Goal: Complete application form: Complete application form

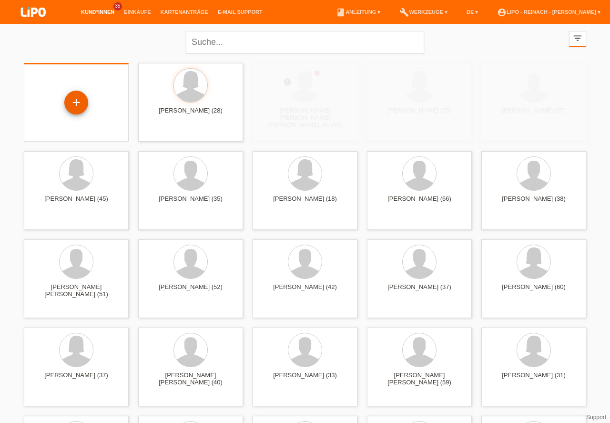
click at [77, 102] on div "+" at bounding box center [76, 102] width 23 height 16
click at [76, 104] on div "+" at bounding box center [76, 102] width 23 height 16
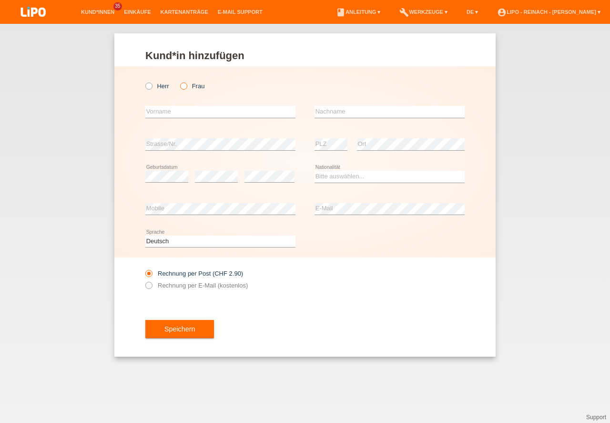
click at [179, 81] on icon at bounding box center [179, 81] width 0 height 0
click at [184, 87] on input "Frau" at bounding box center [183, 85] width 6 height 6
radio input "true"
click at [179, 117] on input "text" at bounding box center [220, 112] width 150 height 12
type input "[PERSON_NAME]"
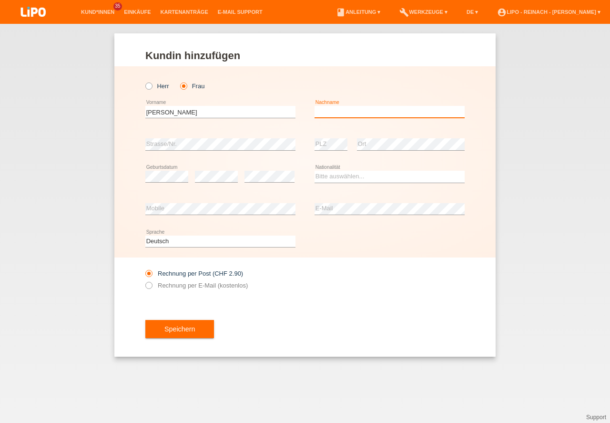
click at [358, 108] on input "text" at bounding box center [389, 112] width 150 height 12
type input "[PERSON_NAME]"
click at [328, 178] on select "Bitte auswählen... Schweiz Deutschland Liechtenstein Österreich ------------ Af…" at bounding box center [389, 176] width 150 height 11
select select "CH"
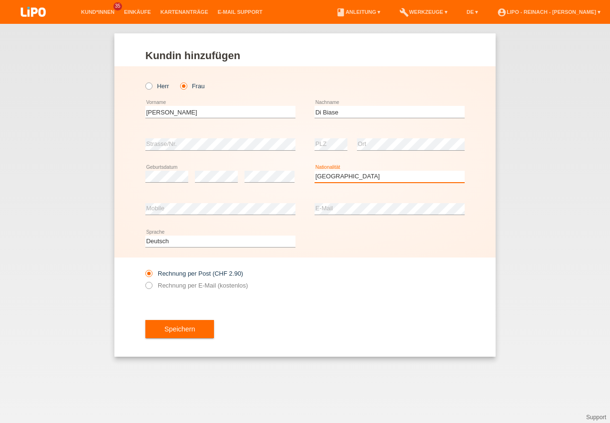
click at [0, 0] on option "Schweiz" at bounding box center [0, 0] width 0 height 0
click at [410, 295] on div "Rechnung per Post (CHF 2.90) Rechnung per E-Mail (kostenlos)" at bounding box center [304, 279] width 319 height 44
click at [152, 286] on label "Rechnung per E-Mail (kostenlos)" at bounding box center [196, 285] width 102 height 7
click at [152, 286] on input "Rechnung per E-Mail (kostenlos)" at bounding box center [148, 288] width 6 height 12
radio input "true"
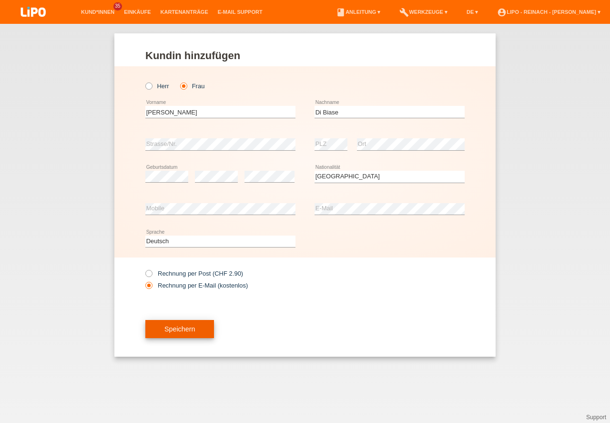
click at [182, 333] on button "Speichern" at bounding box center [179, 329] width 69 height 18
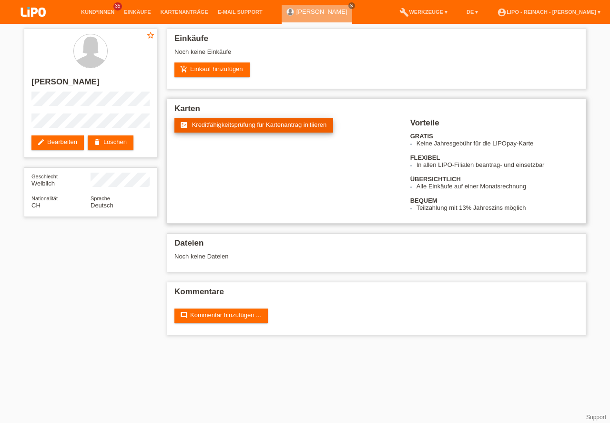
click at [242, 125] on span "Kreditfähigkeitsprüfung für Kartenantrag initiieren" at bounding box center [259, 124] width 135 height 7
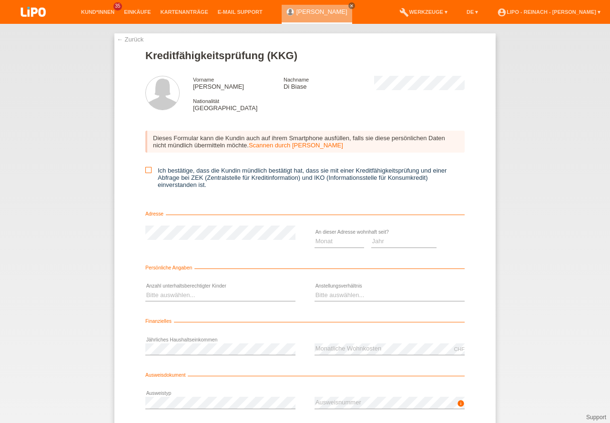
click at [148, 171] on icon at bounding box center [148, 170] width 6 height 6
click at [148, 171] on input "Ich bestätige, dass die Kundin mündlich bestätigt hat, dass sie mit einer Kredi…" at bounding box center [148, 170] width 6 height 6
checkbox input "true"
click at [326, 243] on select "Monat 01 02 03 04 05 06 07 08 09 10" at bounding box center [339, 240] width 50 height 11
click at [0, 0] on option "01" at bounding box center [0, 0] width 0 height 0
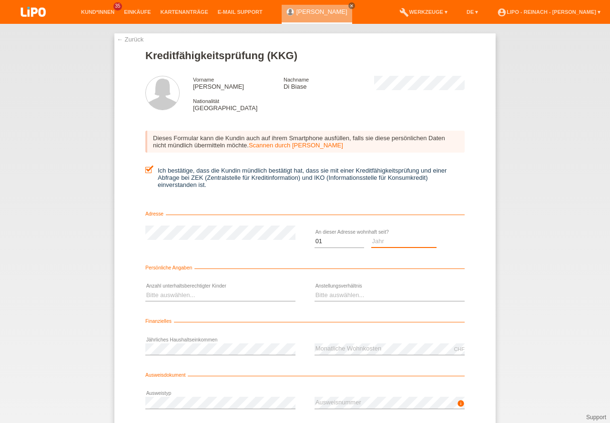
click at [385, 240] on select "Jahr 2025 2024 2023 2022 2021 2020 2019 2018 2017 2016 2015 2014 2013 2012 2011…" at bounding box center [404, 240] width 66 height 11
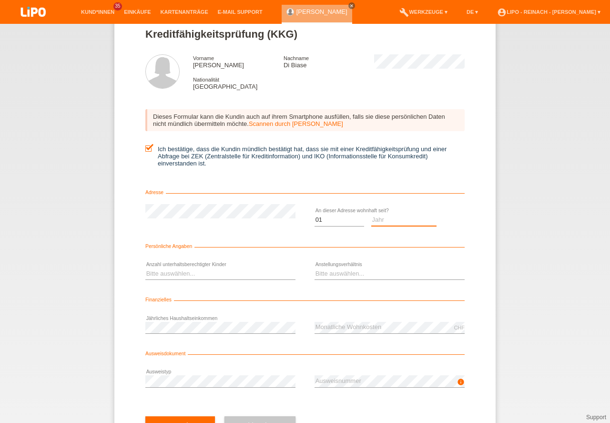
click at [378, 217] on select "Jahr 2025 2024 2023 2022 2021 2020 2019 2018 2017 2016 2015 2014 2013 2012 2011…" at bounding box center [404, 219] width 66 height 11
click at [330, 218] on select "Monat 01 02 03 04 05 06 07 08 09 10" at bounding box center [339, 219] width 50 height 11
select select "09"
click at [0, 0] on option "09" at bounding box center [0, 0] width 0 height 0
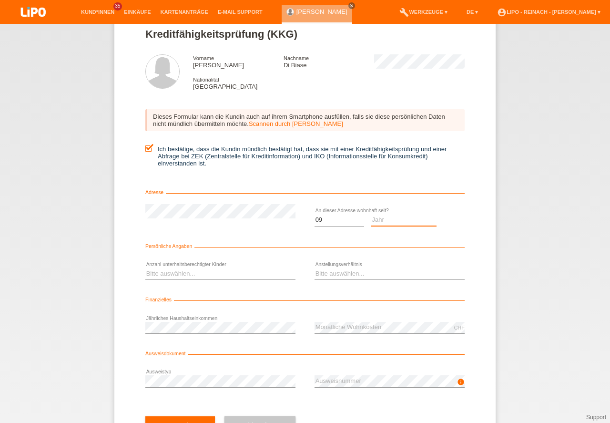
click at [380, 218] on select "Jahr 2025 2024 2023 2022 2021 2020 2019 2018 2017 2016 2015 2014 2013 2012 2011…" at bounding box center [404, 219] width 66 height 11
select select "2025"
click at [0, 0] on option "2025" at bounding box center [0, 0] width 0 height 0
click at [173, 274] on select "Bitte auswählen... 0 1 2 3 4 5 6 7 8 9" at bounding box center [220, 273] width 150 height 11
select select "0"
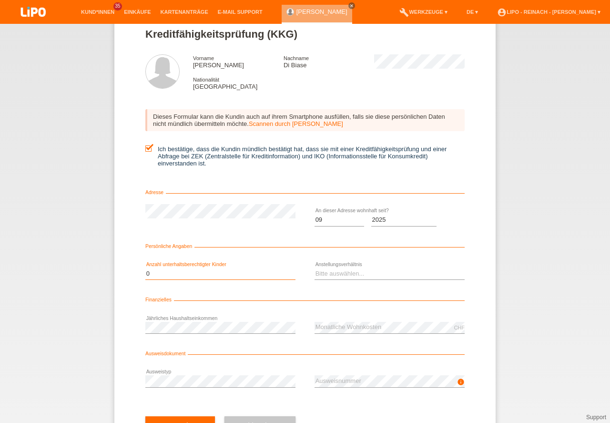
click at [0, 0] on option "0" at bounding box center [0, 0] width 0 height 0
click at [333, 274] on select "Bitte auswählen... Unbefristet Befristet Lehrling/Student Pensioniert Nicht arb…" at bounding box center [389, 273] width 150 height 11
select select "UNLIMITED"
click at [0, 0] on option "Unbefristet" at bounding box center [0, 0] width 0 height 0
click at [604, 304] on div "← Zurück Kreditfähigkeitsprüfung (KKG) Vorname Chiara Nachname Di Biase Nationa…" at bounding box center [305, 223] width 610 height 399
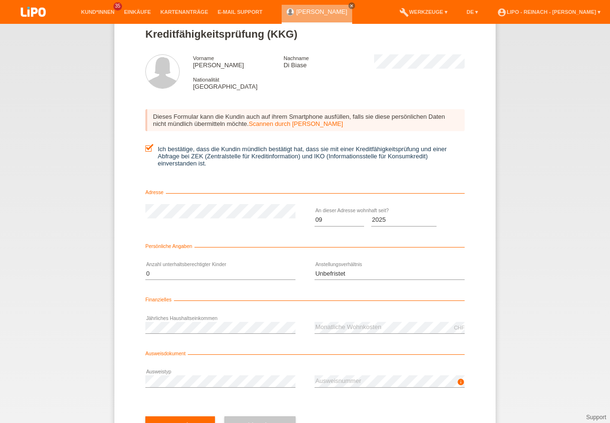
scroll to position [63, 0]
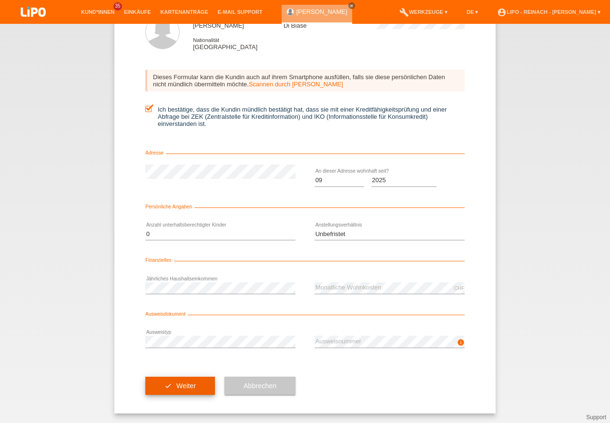
click at [184, 385] on button "check Weiter" at bounding box center [180, 385] width 70 height 18
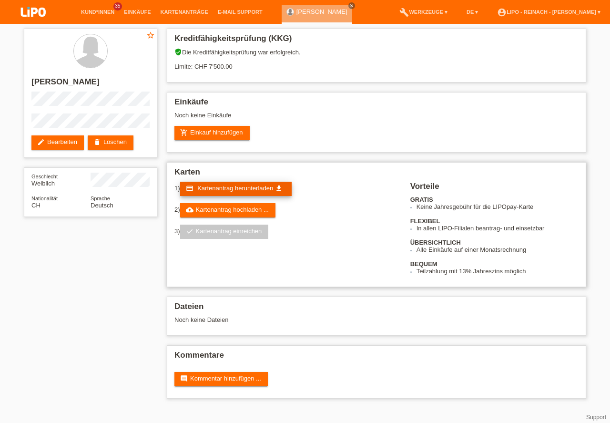
click at [252, 184] on span "Kartenantrag herunterladen" at bounding box center [235, 187] width 76 height 7
click at [207, 130] on link "add_shopping_cart Einkauf hinzufügen" at bounding box center [211, 133] width 75 height 14
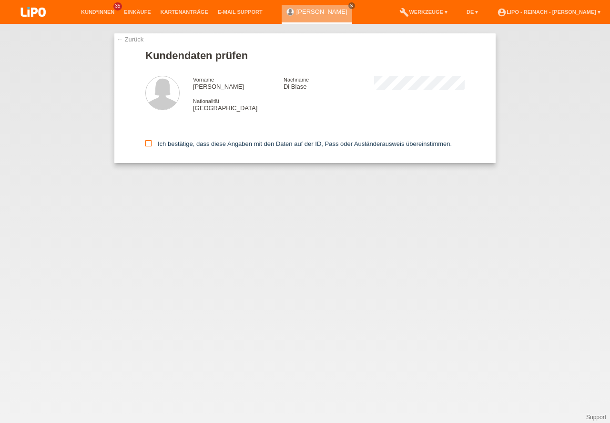
click at [150, 144] on icon at bounding box center [148, 143] width 6 height 6
click at [150, 144] on input "Ich bestätige, dass diese Angaben mit den Daten auf der ID, Pass oder Ausländer…" at bounding box center [148, 143] width 6 height 6
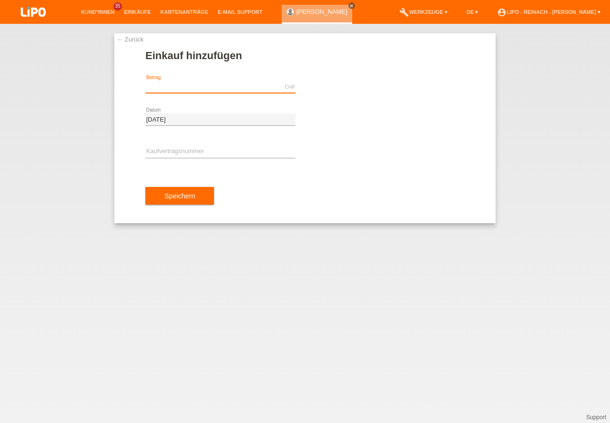
click at [169, 90] on input "text" at bounding box center [220, 87] width 150 height 12
type input "200.00"
click at [159, 147] on input "text" at bounding box center [220, 152] width 150 height 12
type input "x"
type input "H"
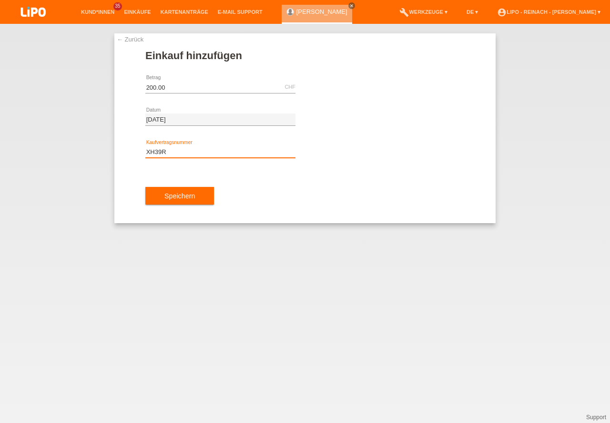
click at [179, 156] on input "XH39R" at bounding box center [220, 152] width 150 height 12
type input "XH39R7"
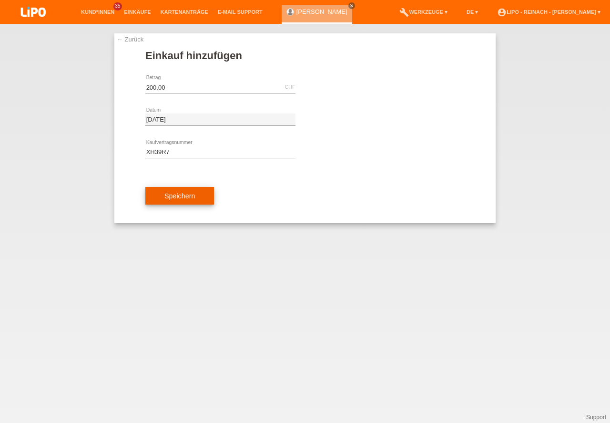
click at [181, 193] on button "Speichern" at bounding box center [179, 196] width 69 height 18
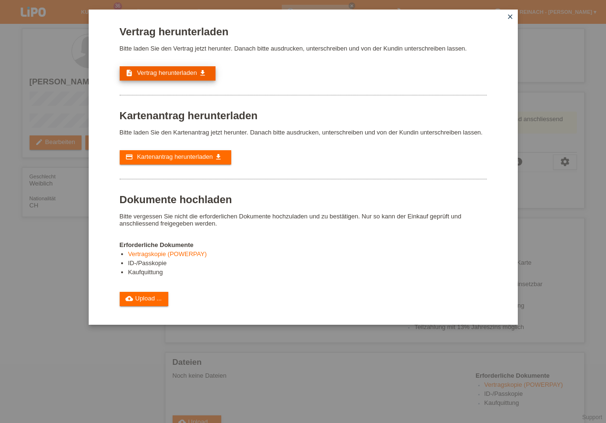
click at [172, 76] on span "Vertrag herunterladen" at bounding box center [167, 72] width 60 height 7
click at [158, 300] on link "cloud_upload Upload ..." at bounding box center [144, 299] width 49 height 14
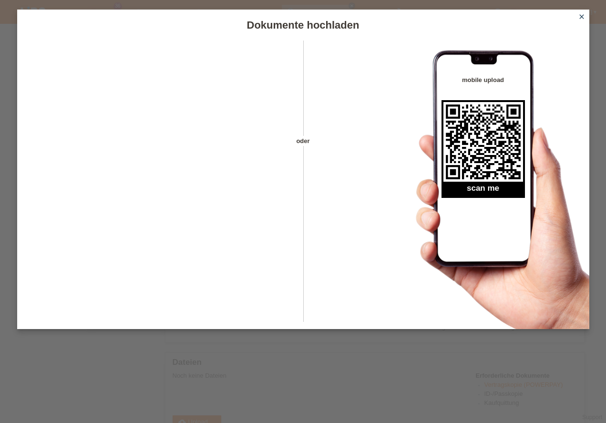
click at [583, 13] on icon "close" at bounding box center [582, 17] width 8 height 8
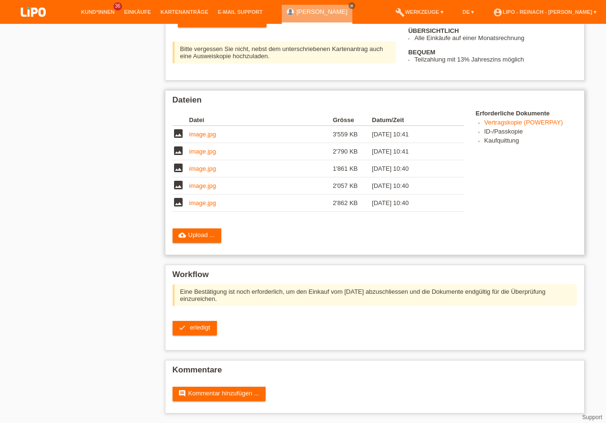
scroll to position [243, 0]
click at [199, 329] on span "erledigt" at bounding box center [200, 327] width 20 height 7
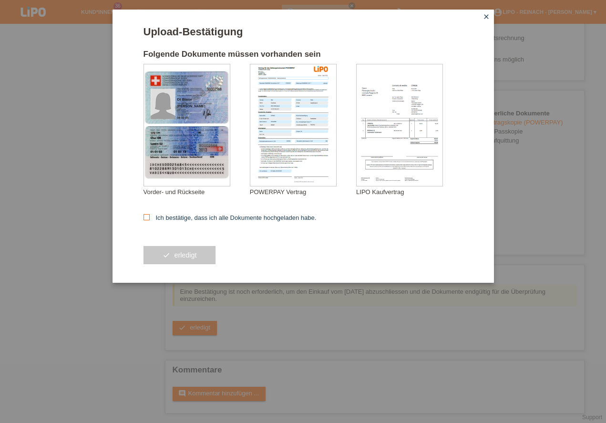
click at [147, 215] on icon at bounding box center [146, 217] width 6 height 6
click at [147, 215] on input "Ich bestätige, dass ich alle Dokumente hochgeladen habe." at bounding box center [146, 217] width 6 height 6
checkbox input "true"
click at [184, 256] on button "check erledigt" at bounding box center [179, 255] width 72 height 18
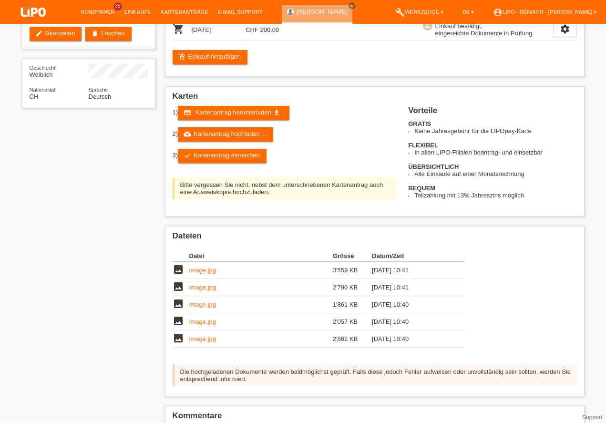
scroll to position [154, 0]
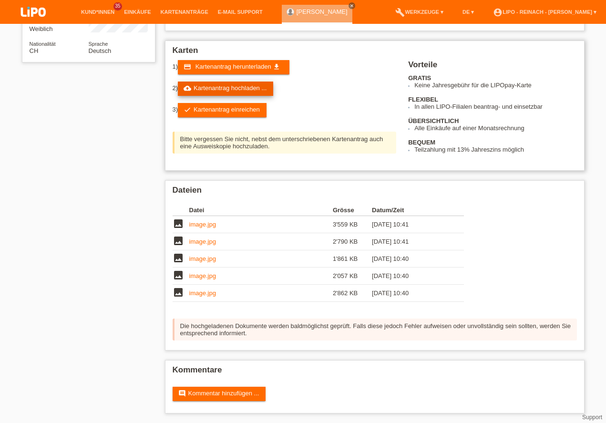
click at [237, 86] on link "cloud_upload Kartenantrag hochladen ..." at bounding box center [225, 88] width 95 height 14
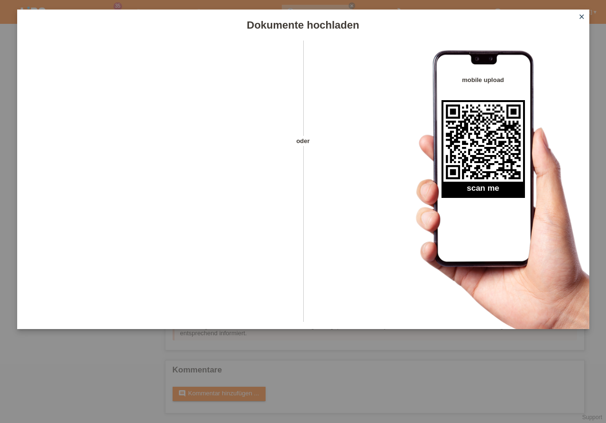
click at [582, 19] on icon "close" at bounding box center [582, 17] width 8 height 8
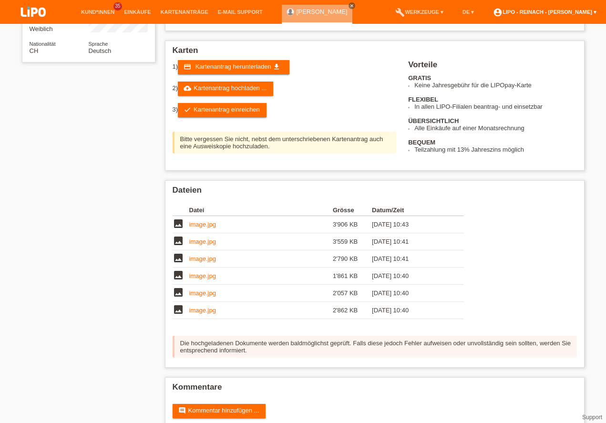
click at [560, 10] on link "account_circle LIPO - Reinach - [PERSON_NAME] ▾" at bounding box center [544, 12] width 113 height 6
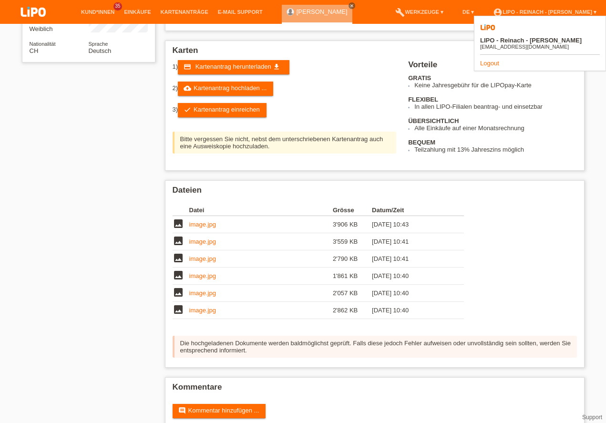
click at [487, 60] on link "Logout" at bounding box center [489, 63] width 19 height 7
